Goal: Transaction & Acquisition: Book appointment/travel/reservation

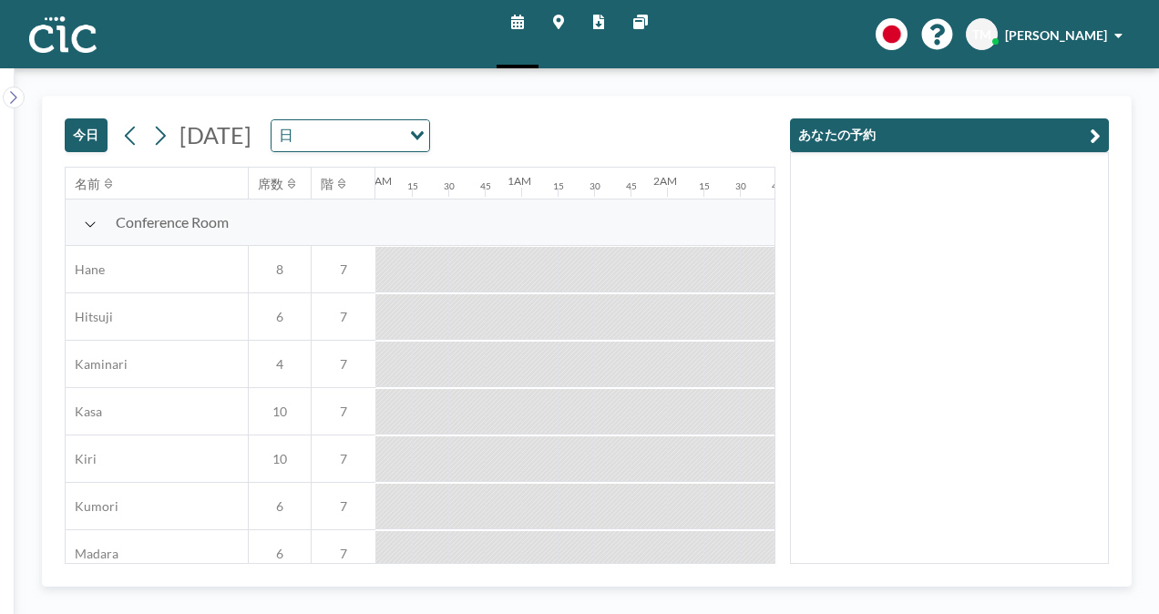
click at [88, 135] on button "今日" at bounding box center [86, 135] width 43 height 34
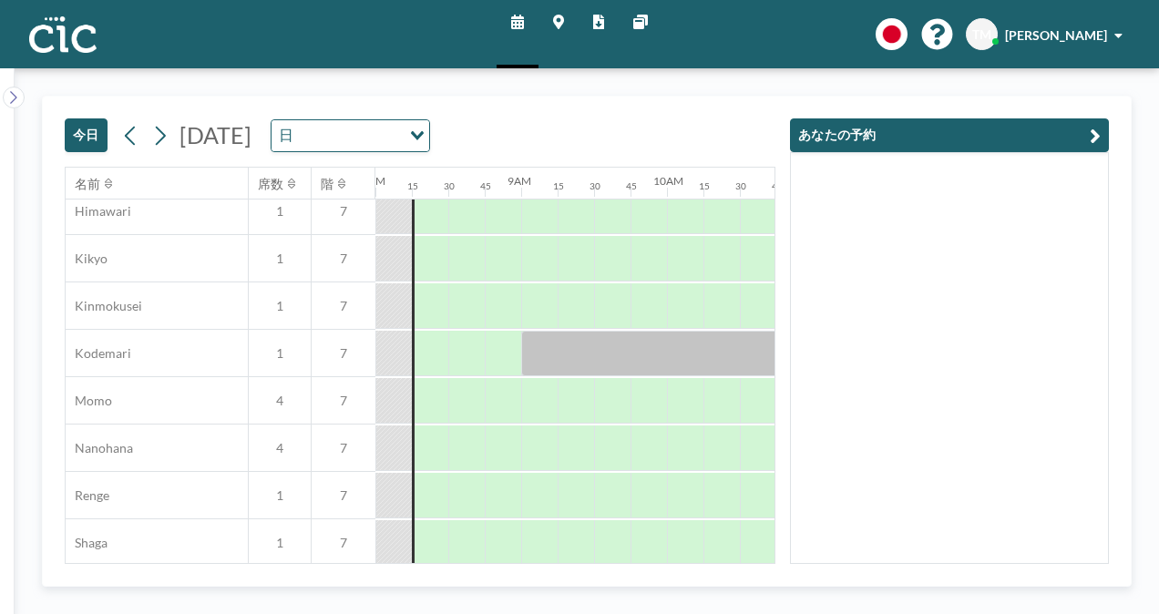
scroll to position [722, 1167]
click at [642, 398] on div at bounding box center [649, 400] width 36 height 46
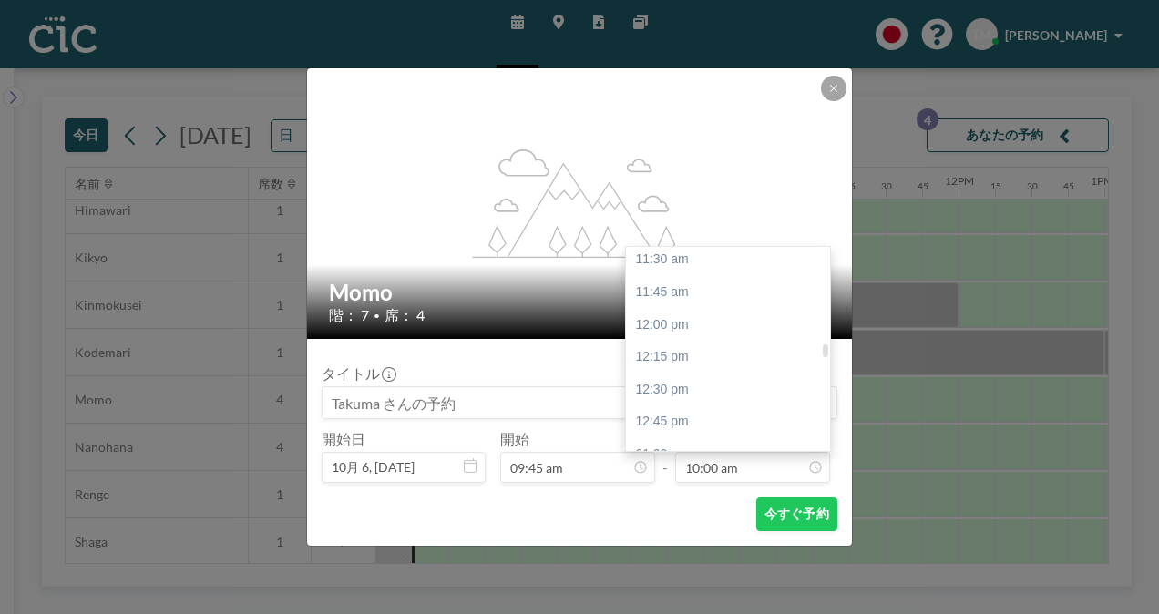
scroll to position [1496, 0]
click at [677, 290] on div "11:45 am" at bounding box center [732, 291] width 213 height 33
type input "11:45 am"
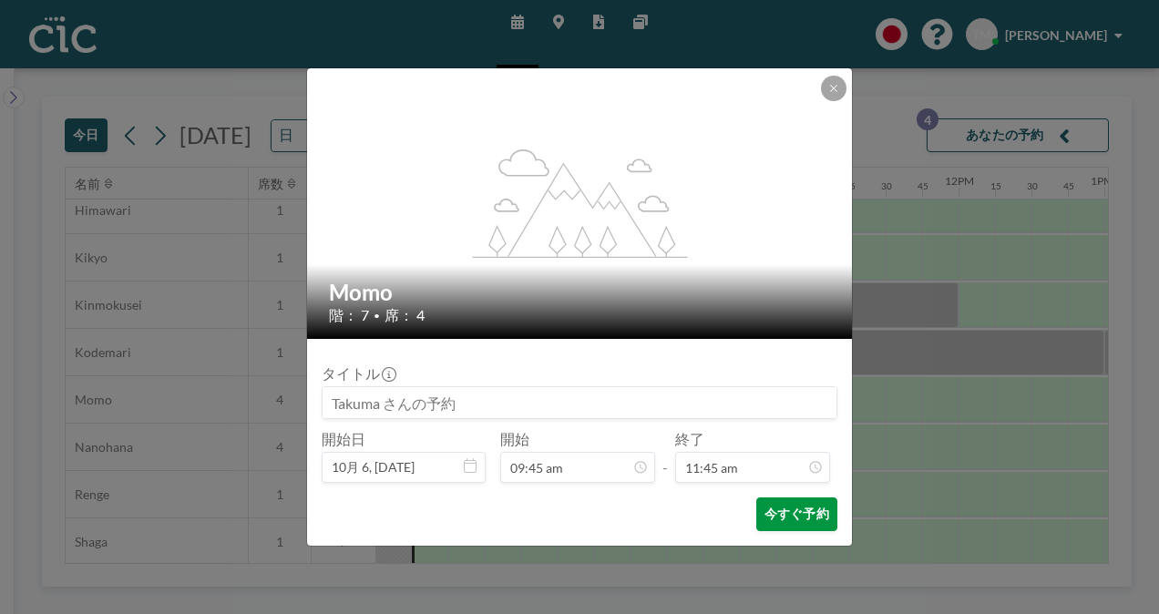
scroll to position [1525, 0]
click at [791, 515] on button "今すぐ予約" at bounding box center [796, 515] width 81 height 34
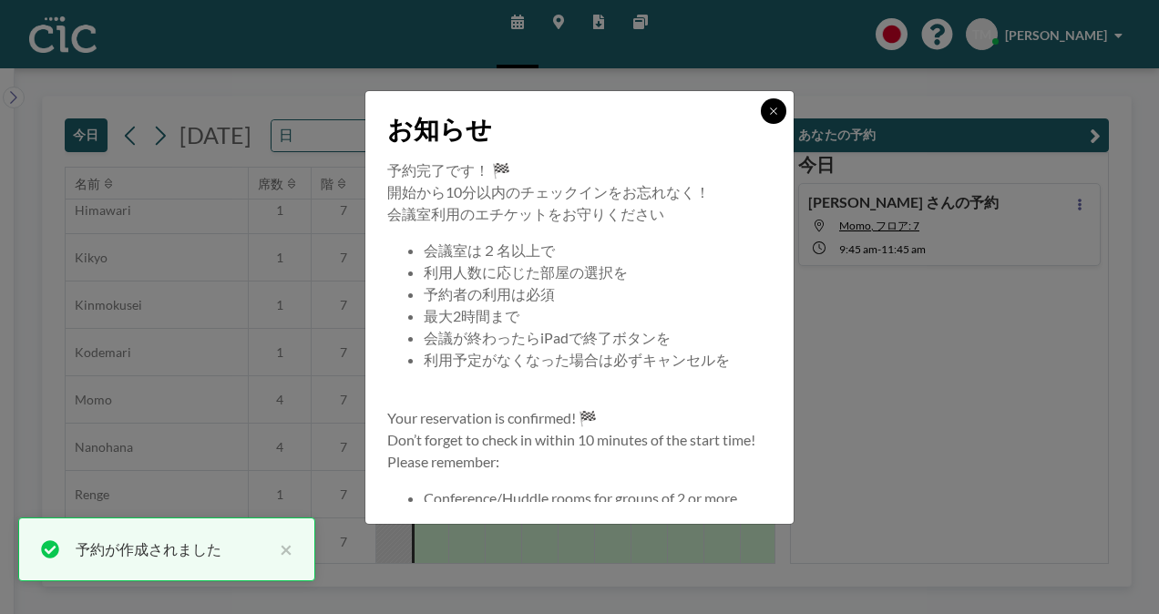
click at [777, 109] on icon at bounding box center [773, 111] width 11 height 11
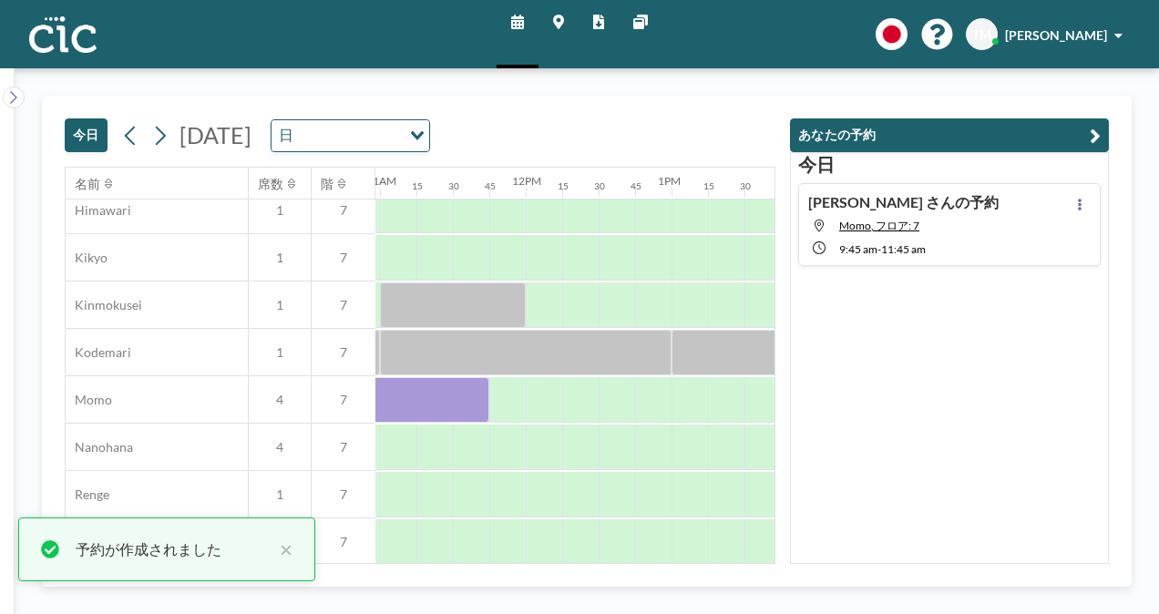
scroll to position [722, 1598]
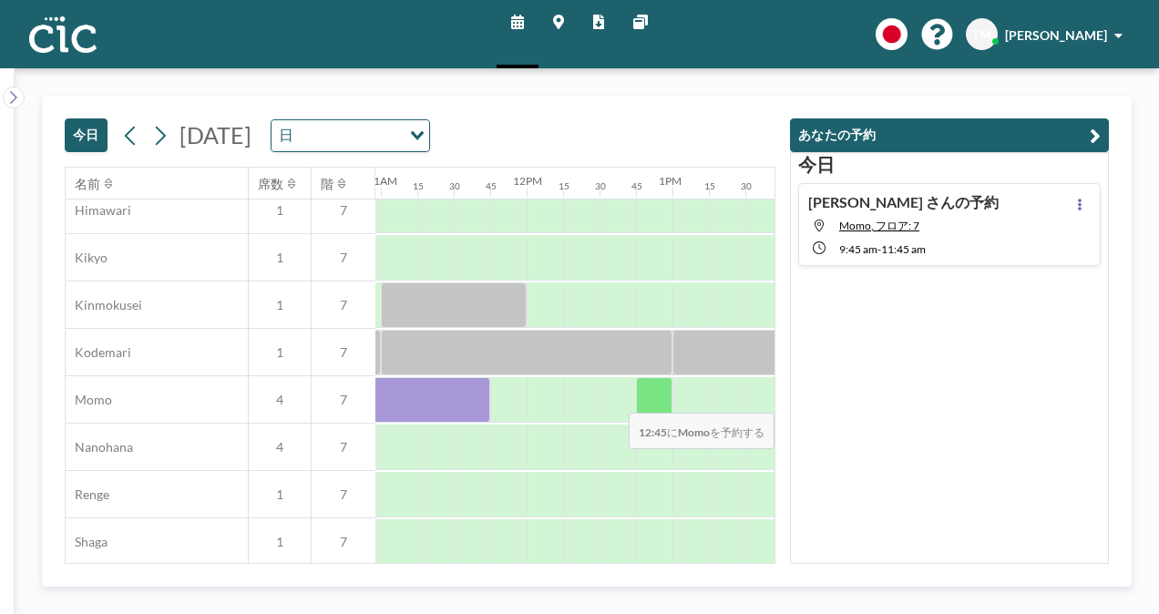
click at [646, 399] on div at bounding box center [654, 400] width 36 height 46
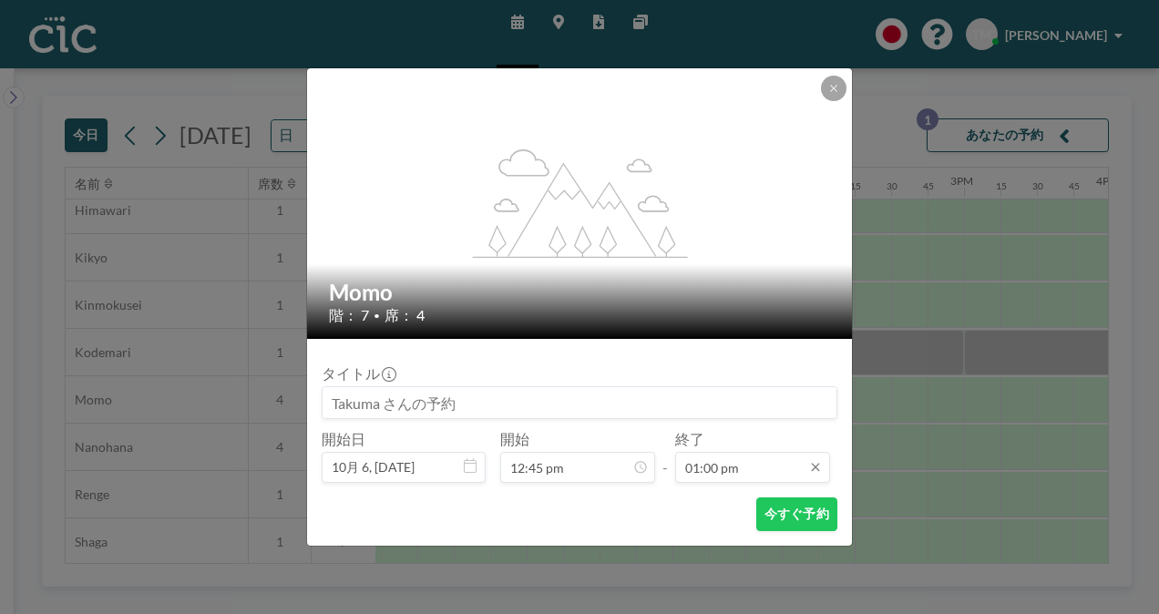
scroll to position [1687, 0]
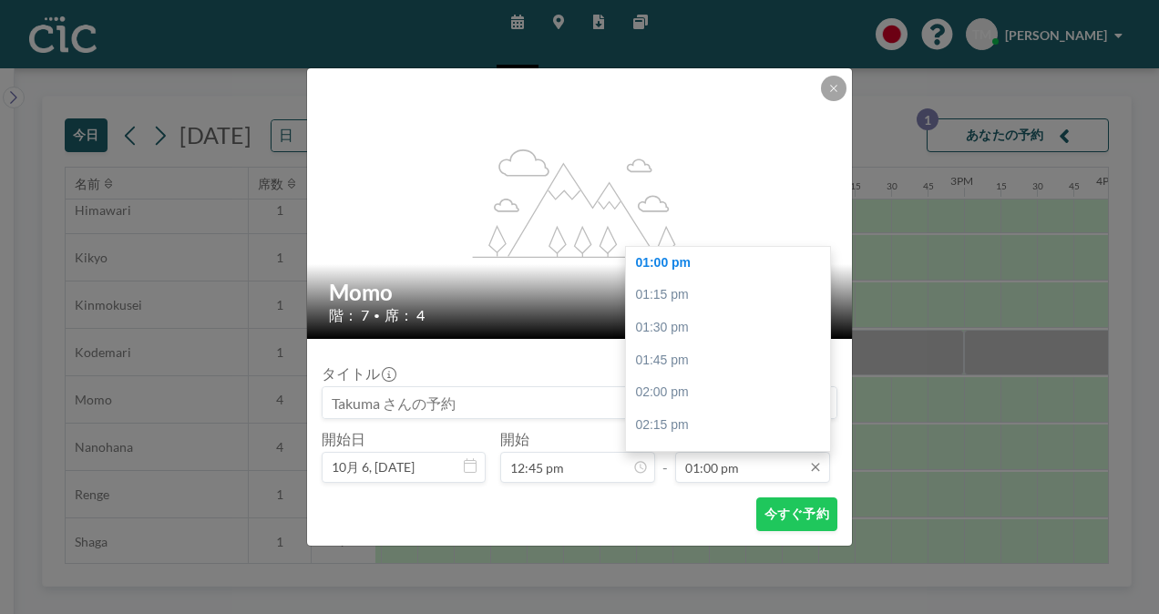
click at [720, 468] on input "01:00 pm" at bounding box center [752, 467] width 155 height 31
click at [693, 427] on div "02:45 pm" at bounding box center [732, 422] width 213 height 33
type input "02:45 pm"
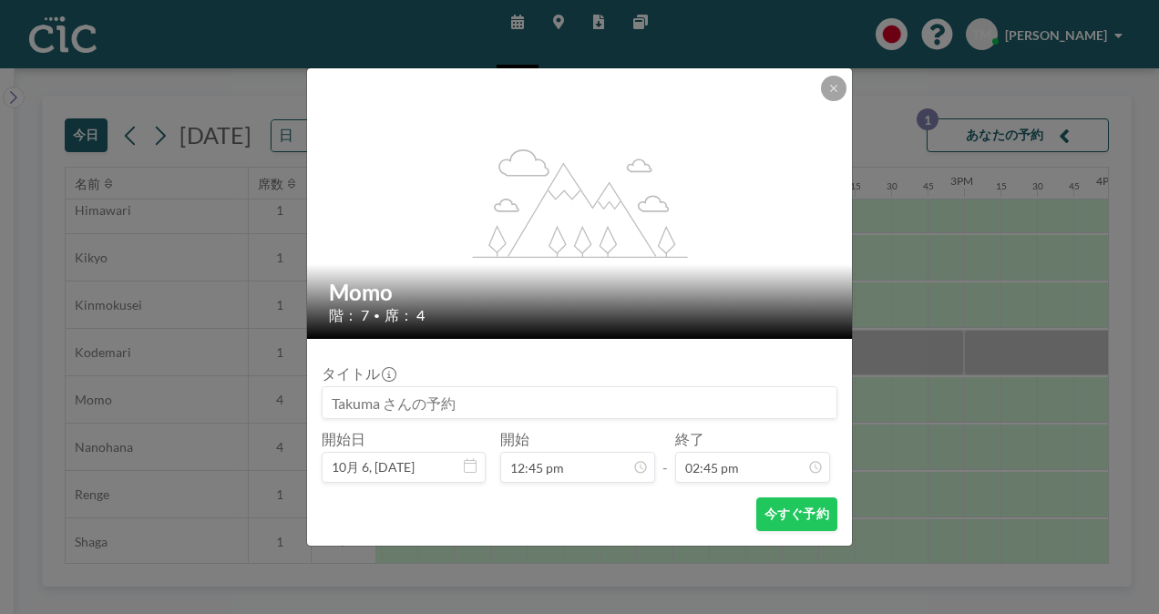
scroll to position [1914, 0]
click at [792, 519] on button "今すぐ予約" at bounding box center [796, 515] width 81 height 34
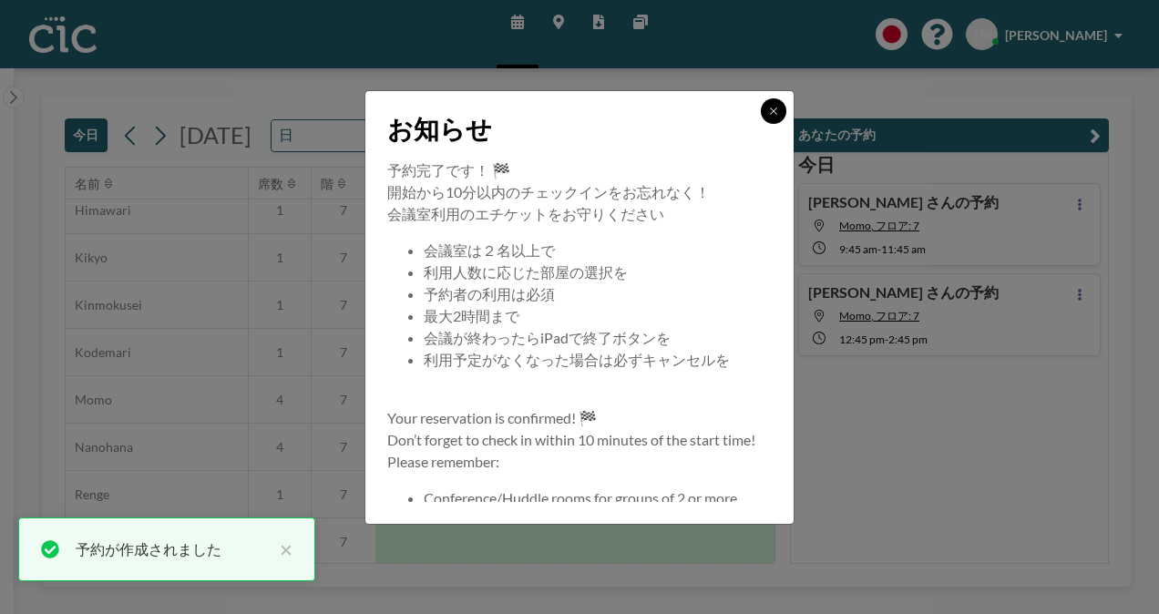
click at [776, 106] on icon at bounding box center [773, 111] width 11 height 11
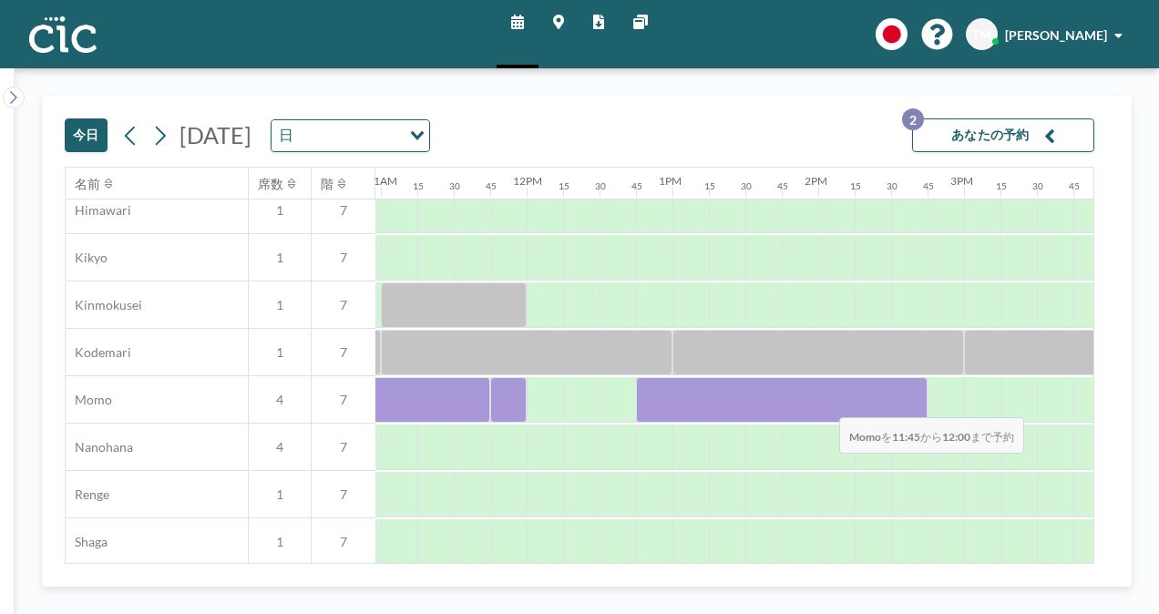
click at [506, 404] on div at bounding box center [508, 400] width 36 height 46
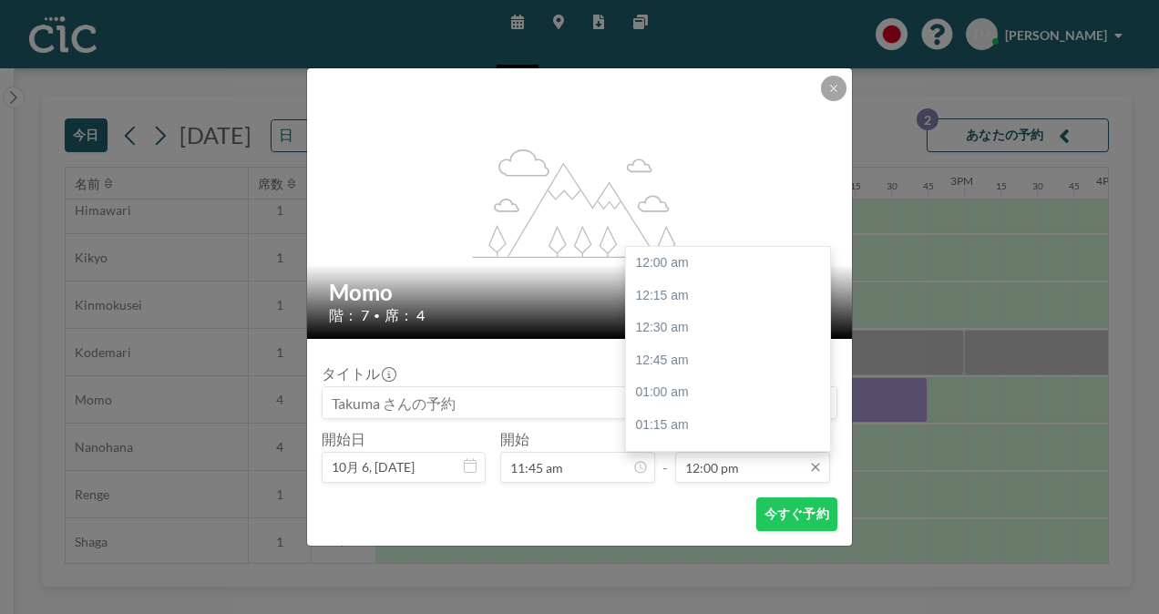
scroll to position [1557, 0]
click at [653, 354] on div "12:45 pm" at bounding box center [732, 360] width 213 height 33
type input "12:45 pm"
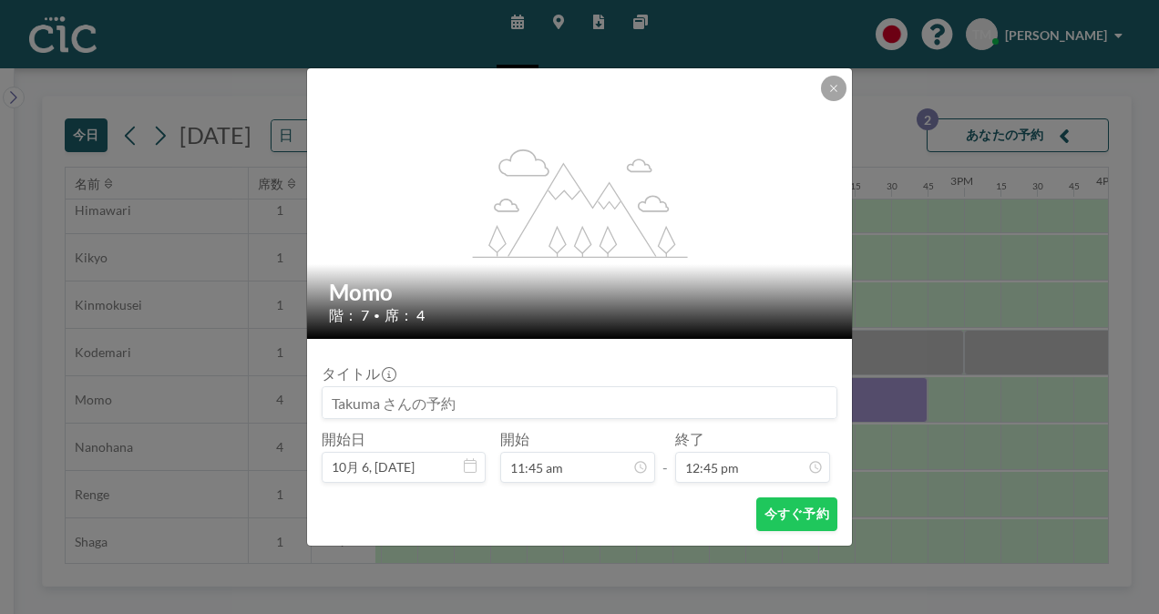
scroll to position [1654, 0]
click at [776, 518] on button "今すぐ予約" at bounding box center [796, 515] width 81 height 34
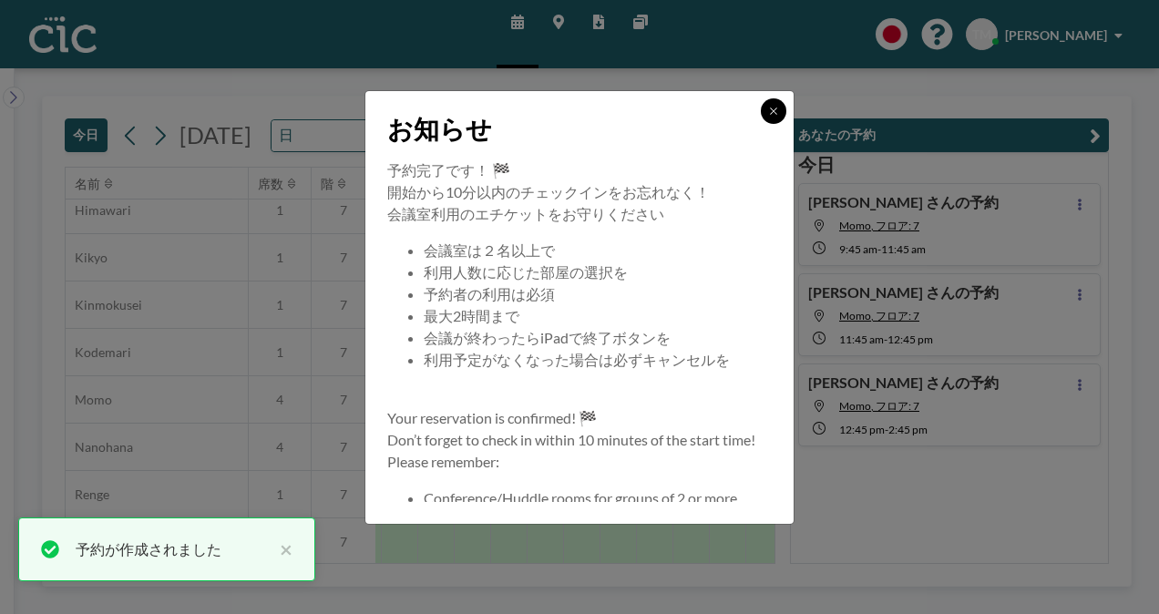
click at [773, 107] on icon at bounding box center [773, 111] width 11 height 11
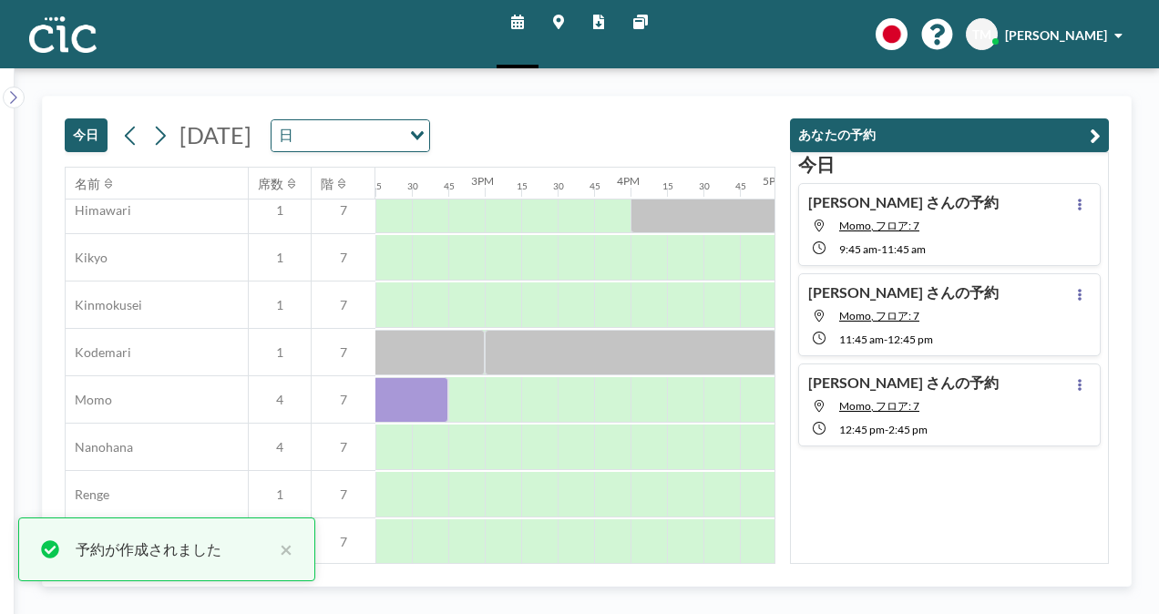
scroll to position [722, 2063]
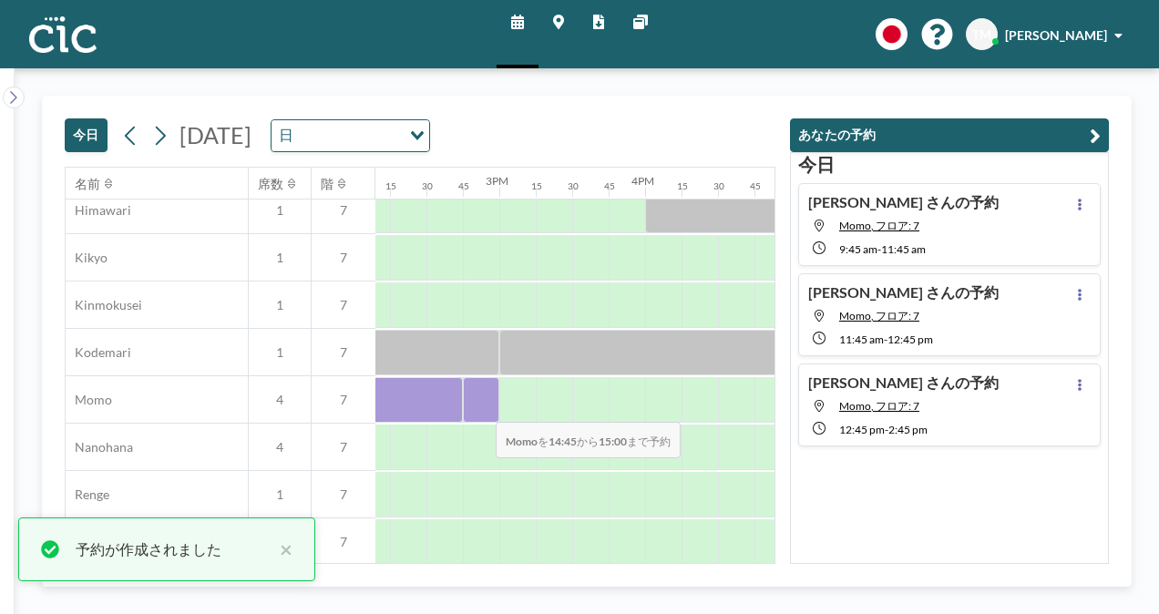
click at [481, 408] on div at bounding box center [481, 400] width 36 height 46
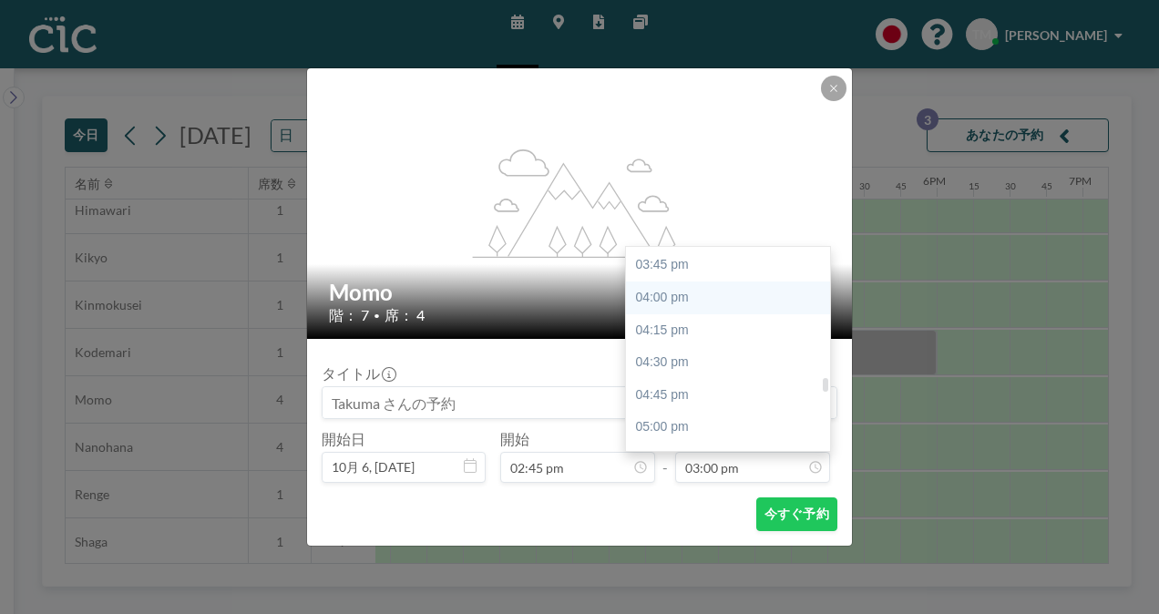
scroll to position [2047, 0]
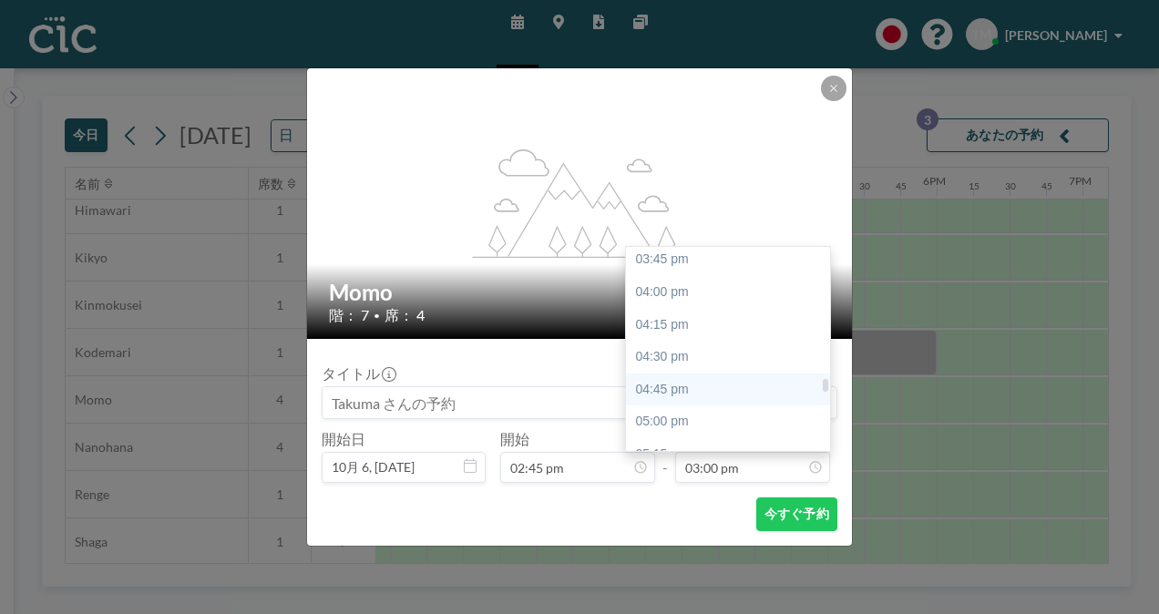
click at [677, 388] on div "04:45 pm" at bounding box center [732, 390] width 213 height 33
type input "04:45 pm"
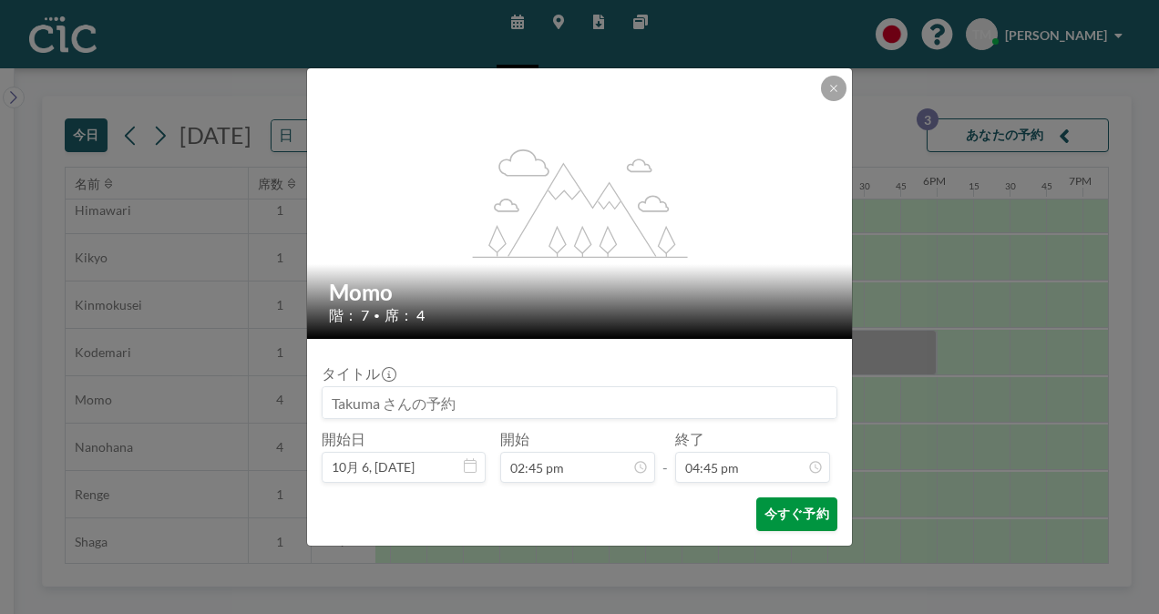
click at [778, 509] on button "今すぐ予約" at bounding box center [796, 515] width 81 height 34
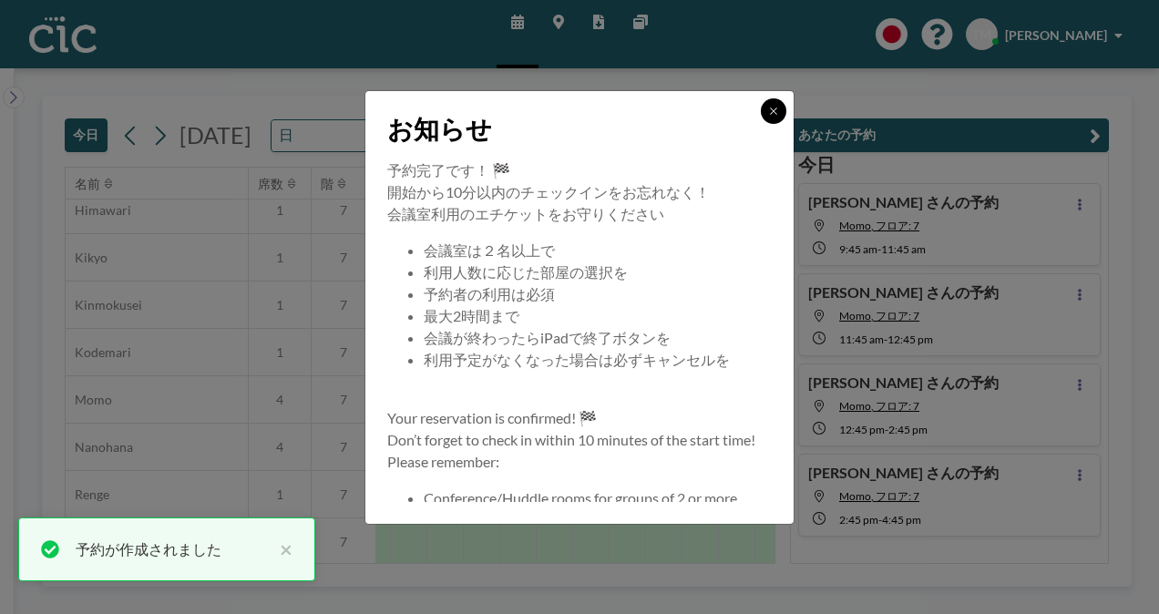
click at [779, 110] on button at bounding box center [774, 111] width 26 height 26
